Goal: Navigation & Orientation: Find specific page/section

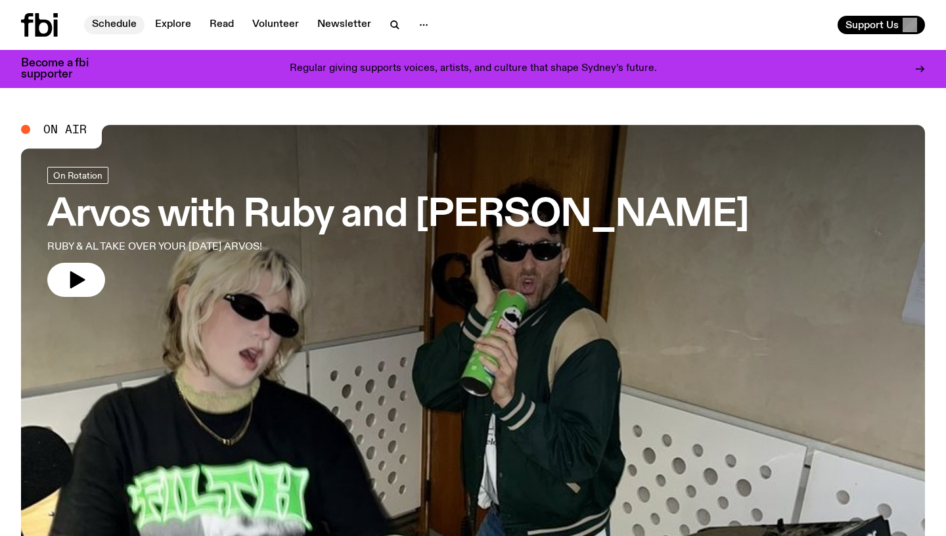
click at [108, 27] on link "Schedule" at bounding box center [114, 25] width 60 height 18
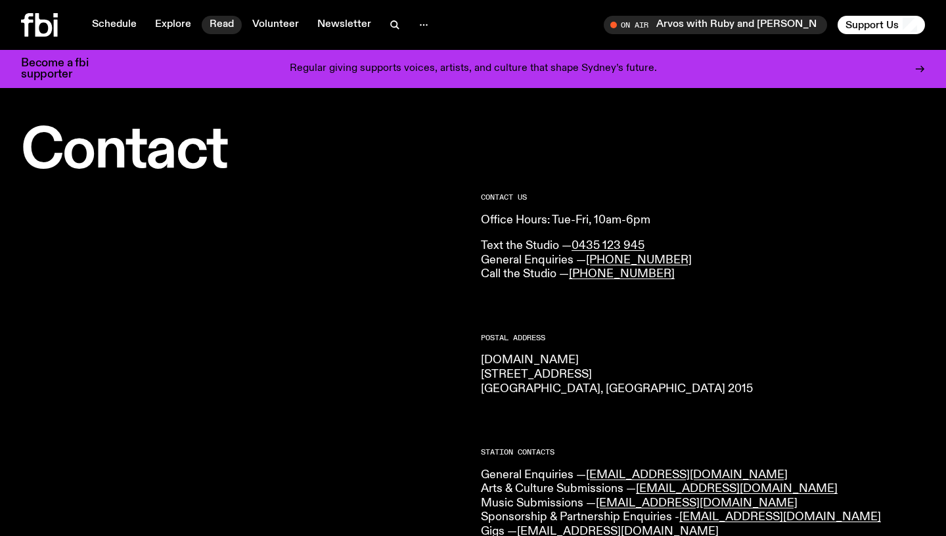
click at [223, 29] on link "Read" at bounding box center [222, 25] width 40 height 18
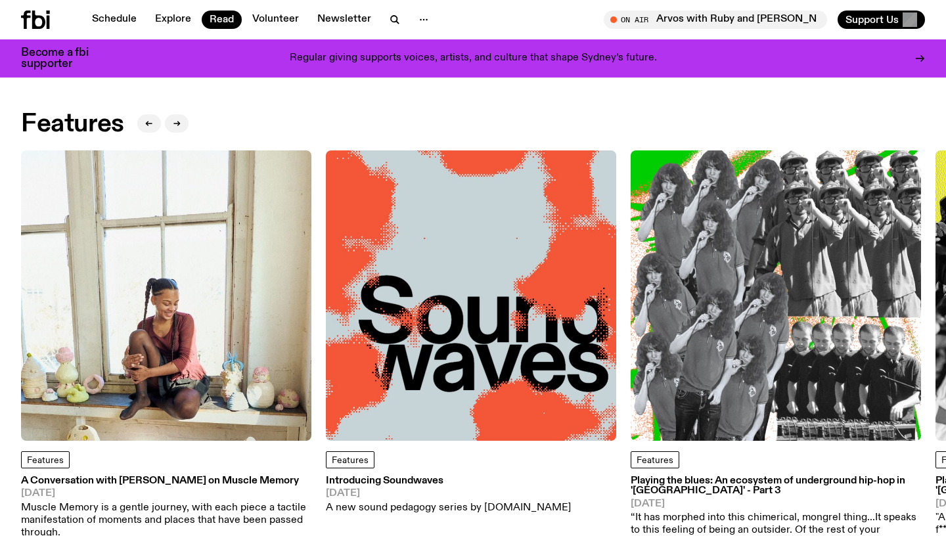
scroll to position [7, 0]
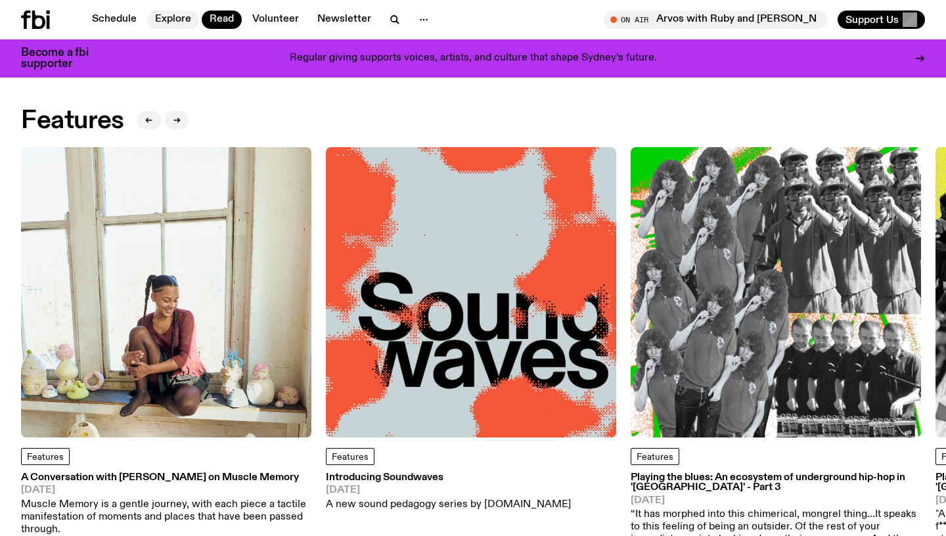
click at [170, 22] on link "Explore" at bounding box center [173, 20] width 52 height 18
